Goal: Task Accomplishment & Management: Use online tool/utility

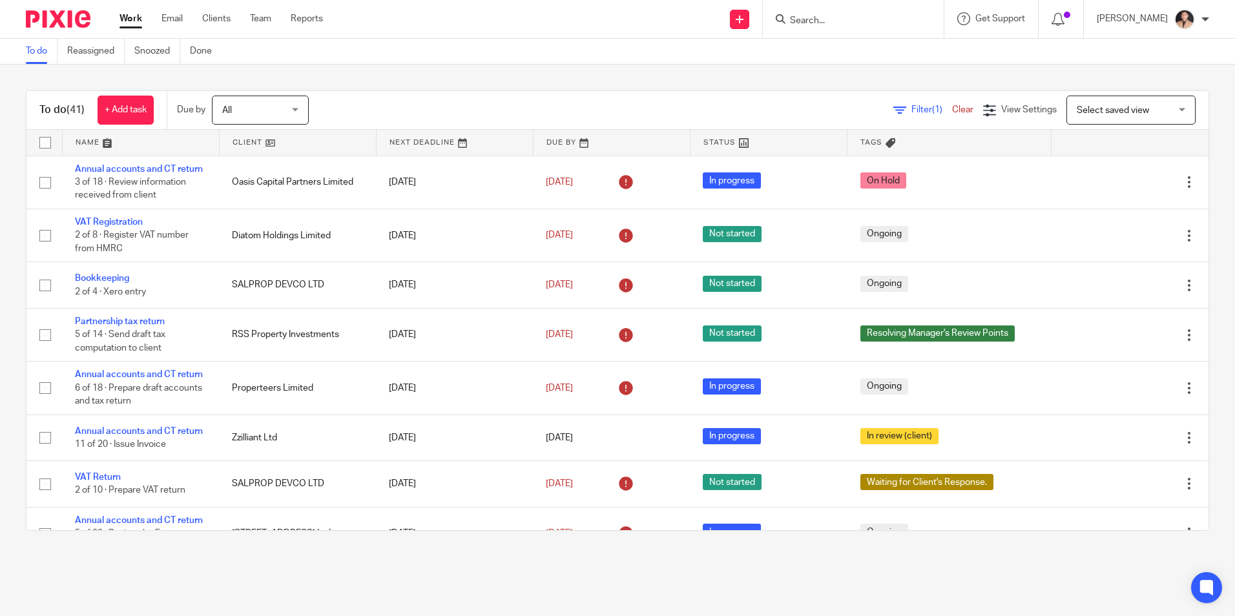
drag, startPoint x: 276, startPoint y: 110, endPoint x: 297, endPoint y: 123, distance: 24.9
click at [276, 110] on span "All" at bounding box center [256, 109] width 68 height 27
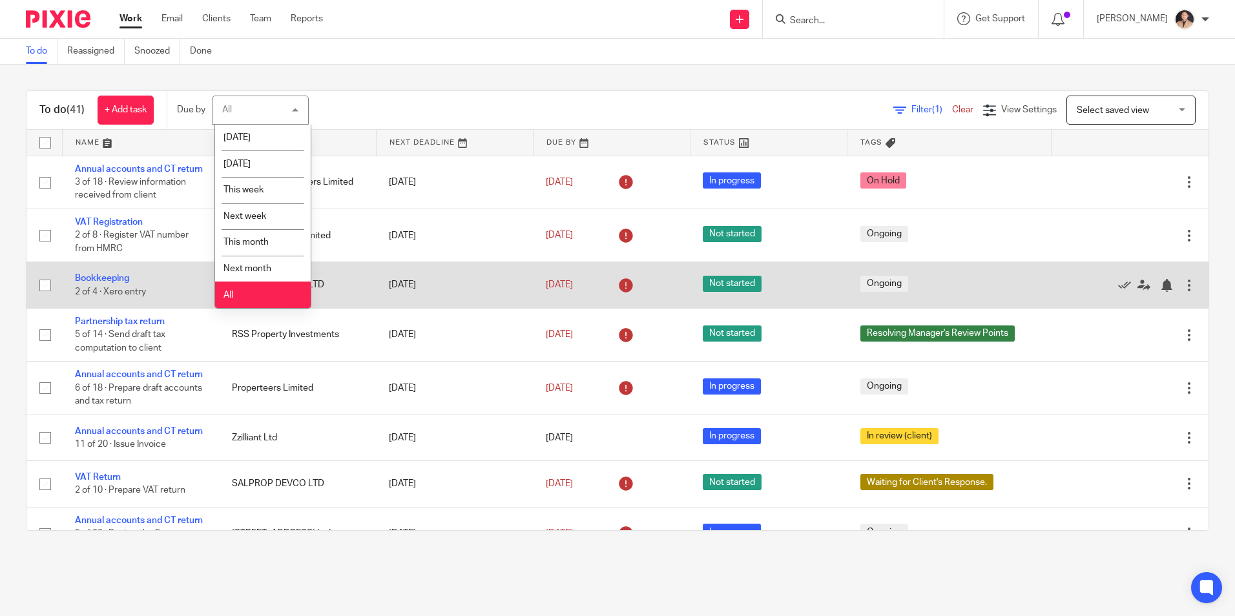
click at [273, 300] on li "All" at bounding box center [263, 295] width 96 height 26
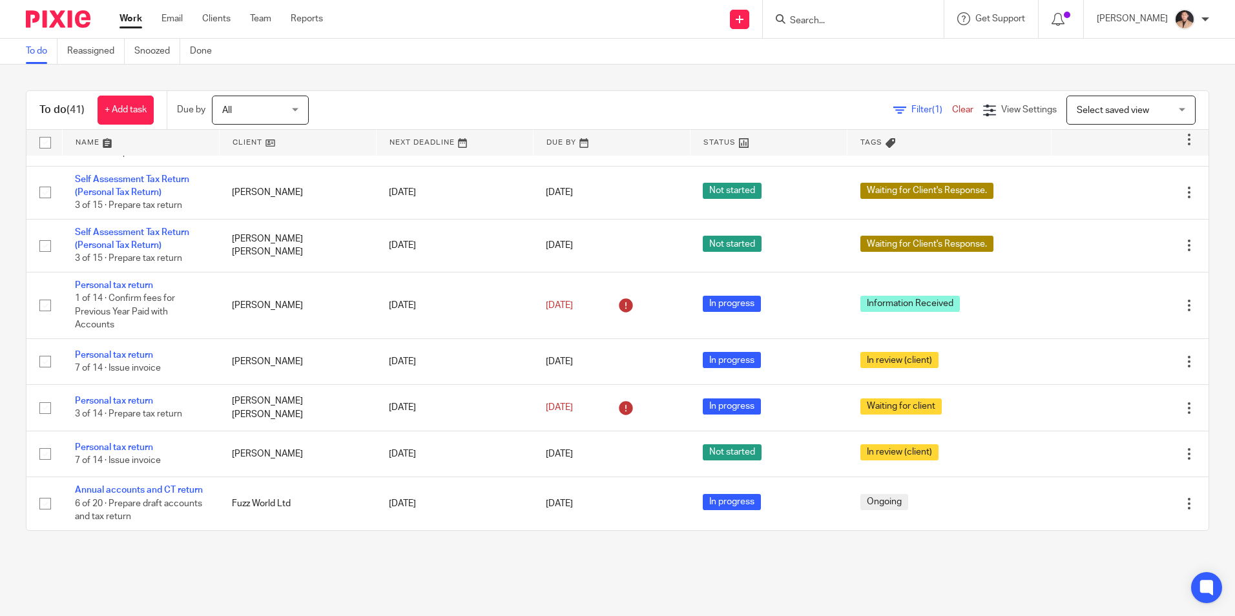
scroll to position [1715, 0]
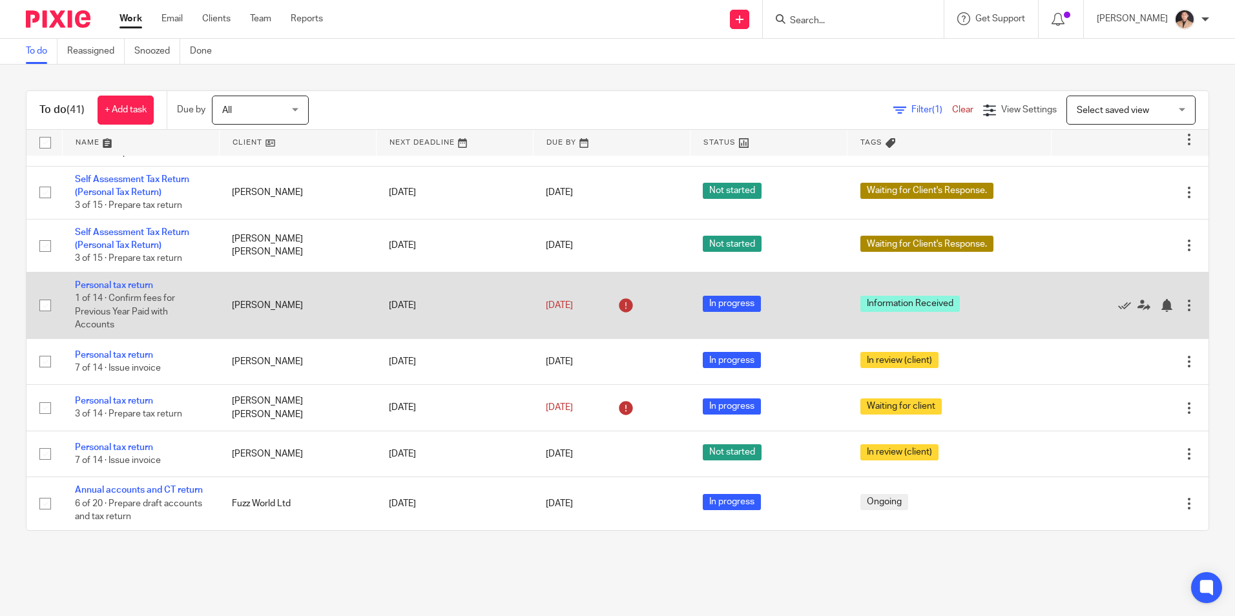
drag, startPoint x: 301, startPoint y: 290, endPoint x: 231, endPoint y: 286, distance: 70.5
click at [233, 286] on td "[PERSON_NAME]" at bounding box center [297, 305] width 157 height 67
drag, startPoint x: 227, startPoint y: 287, endPoint x: 345, endPoint y: 300, distance: 118.9
click at [343, 303] on td "[PERSON_NAME]" at bounding box center [297, 305] width 157 height 67
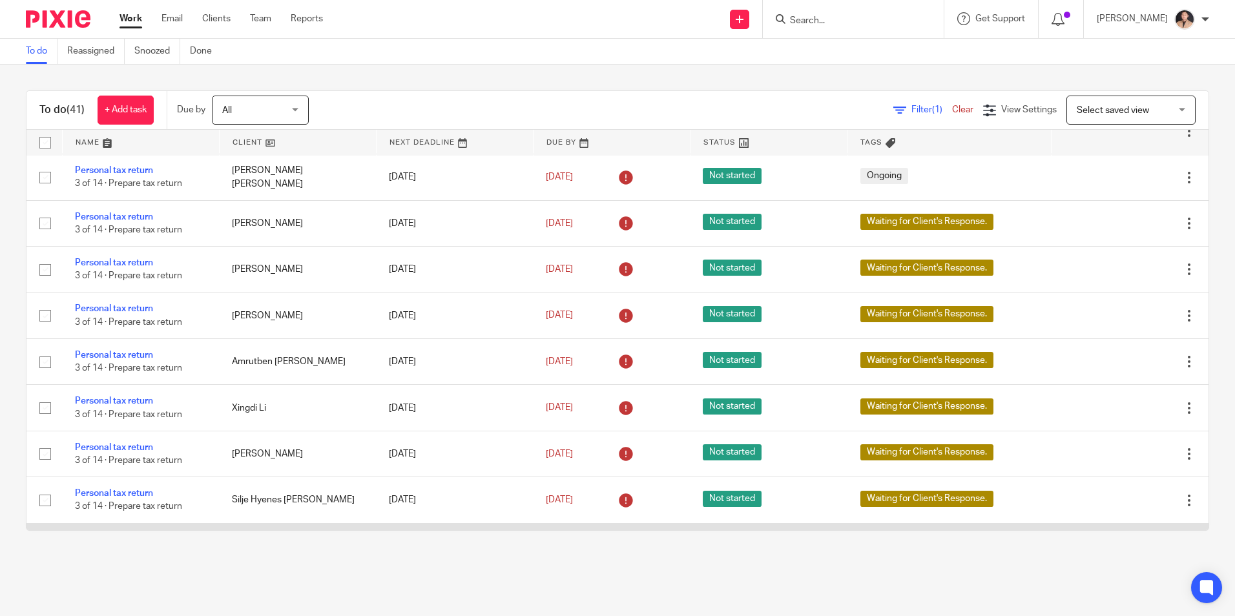
scroll to position [810, 0]
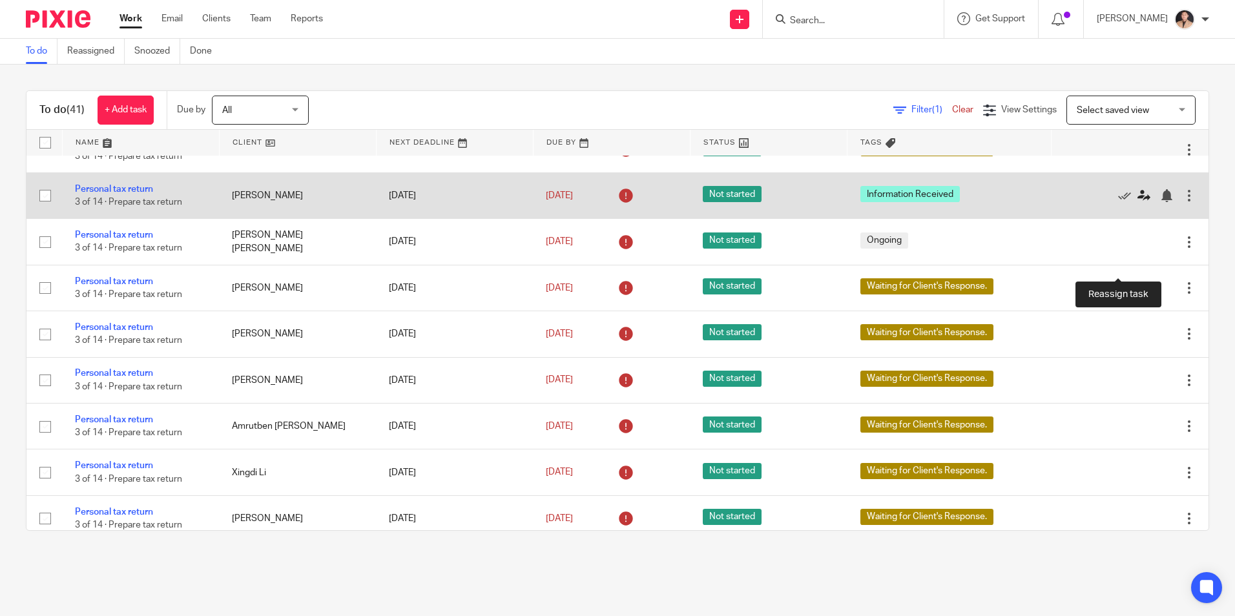
drag, startPoint x: 1121, startPoint y: 272, endPoint x: 1140, endPoint y: 460, distance: 189.0
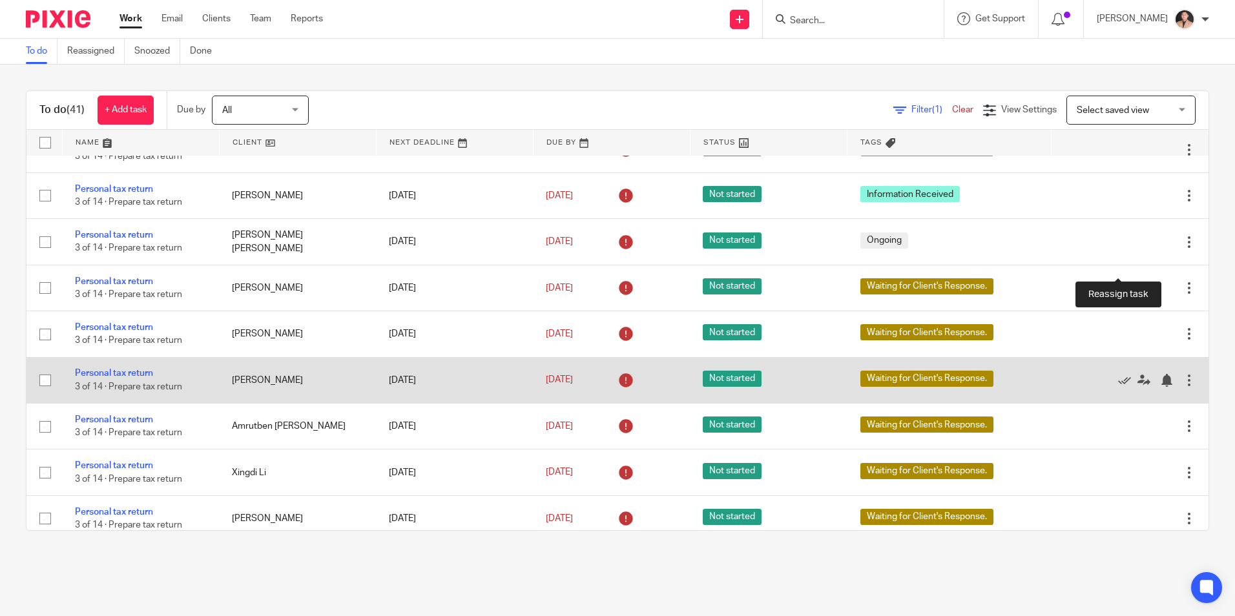
click at [1138, 202] on icon at bounding box center [1144, 195] width 13 height 13
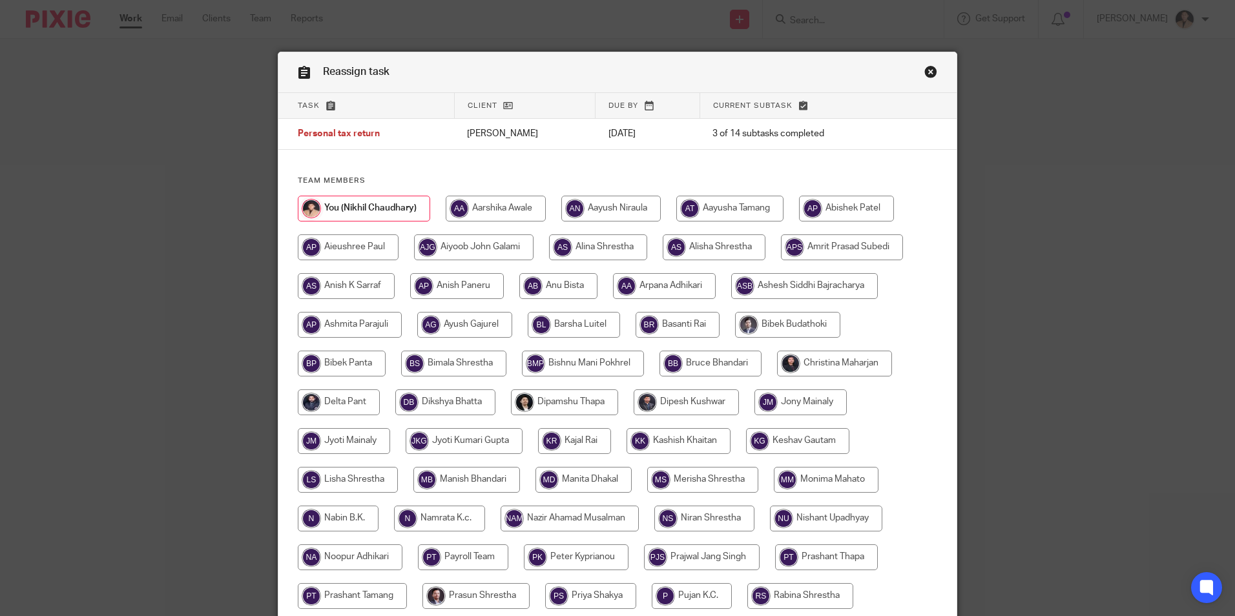
drag, startPoint x: 926, startPoint y: 70, endPoint x: 921, endPoint y: 74, distance: 6.7
click at [926, 70] on link "Close this dialog window" at bounding box center [931, 73] width 13 height 17
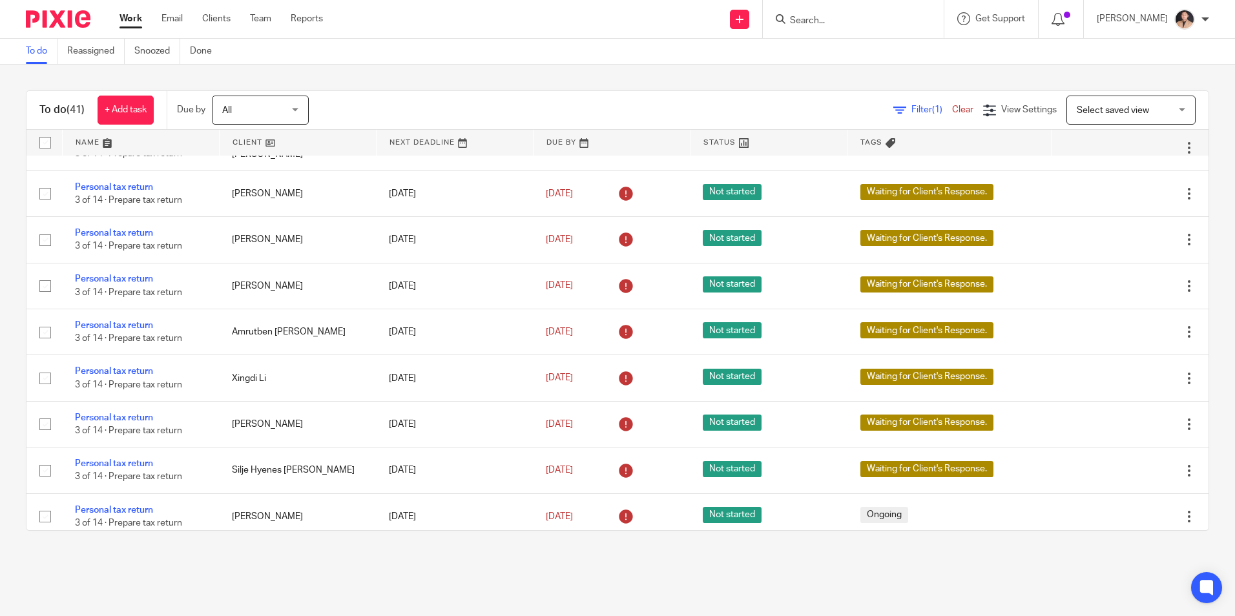
scroll to position [840, 0]
